Goal: Browse casually: Explore the website without a specific task or goal

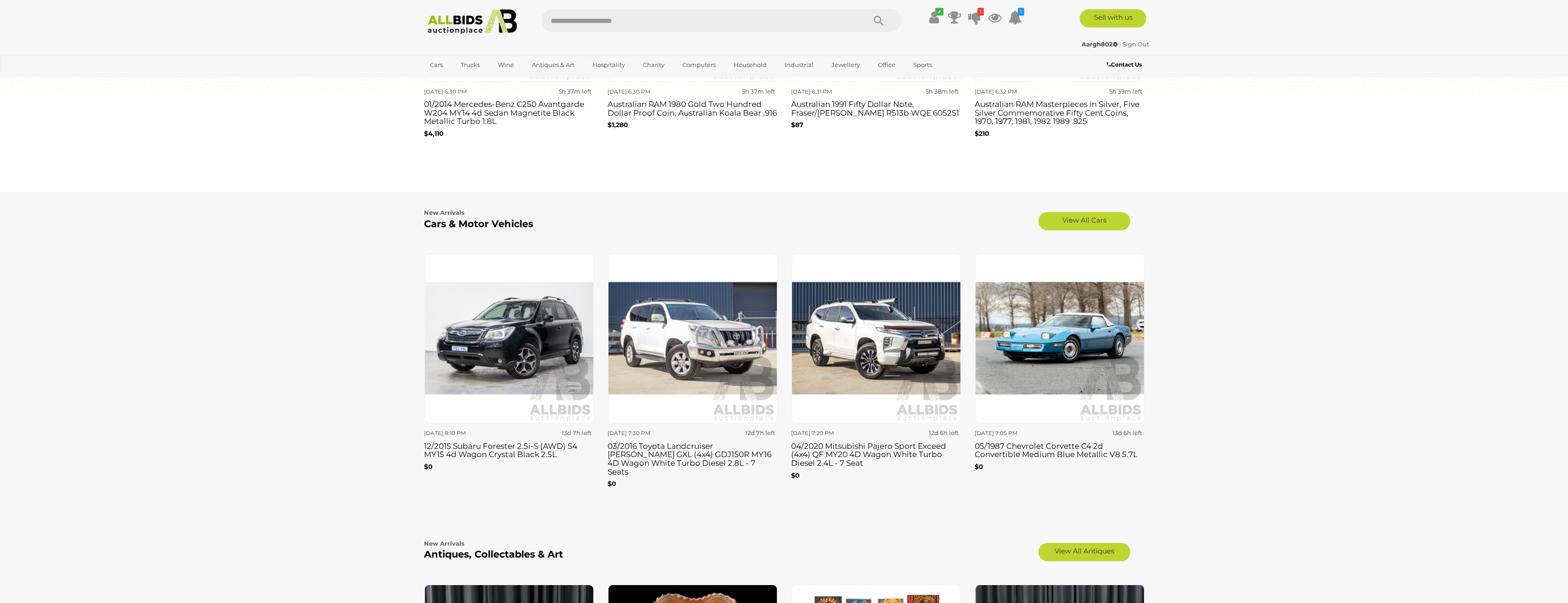
scroll to position [1055, 0]
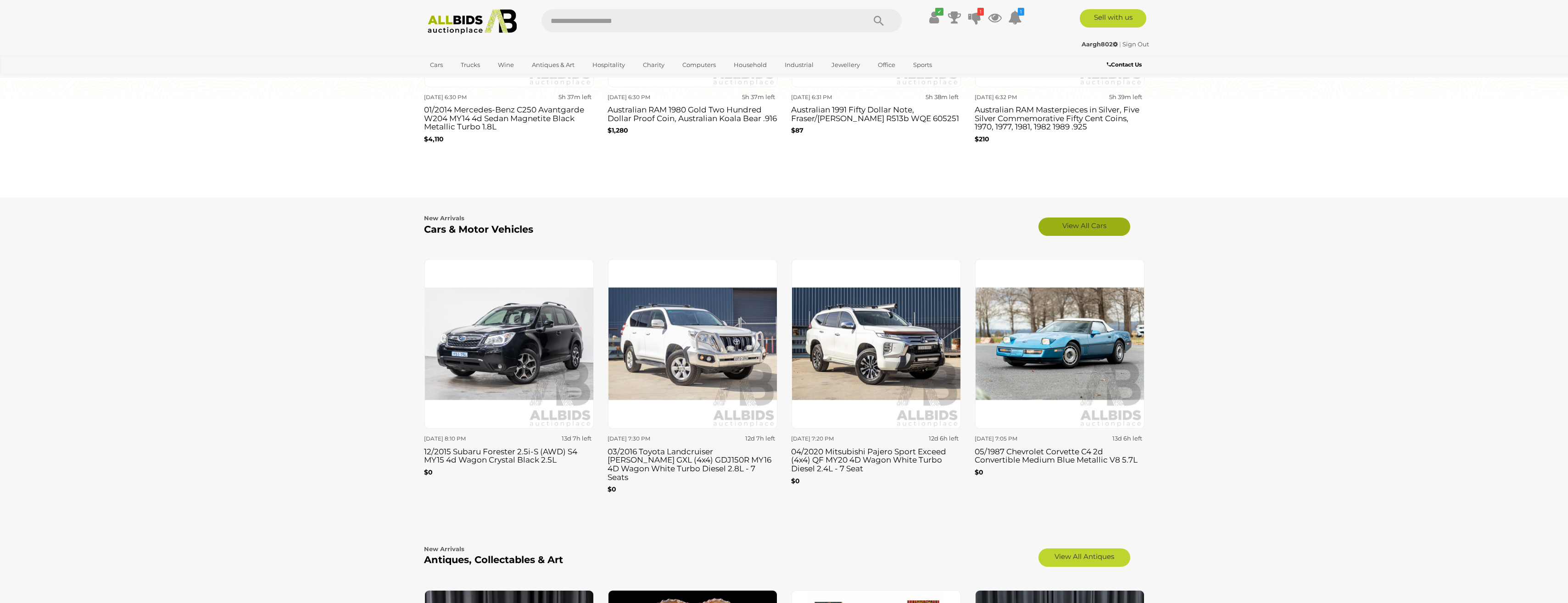
click at [1089, 225] on link "View All Cars" at bounding box center [1084, 226] width 92 height 18
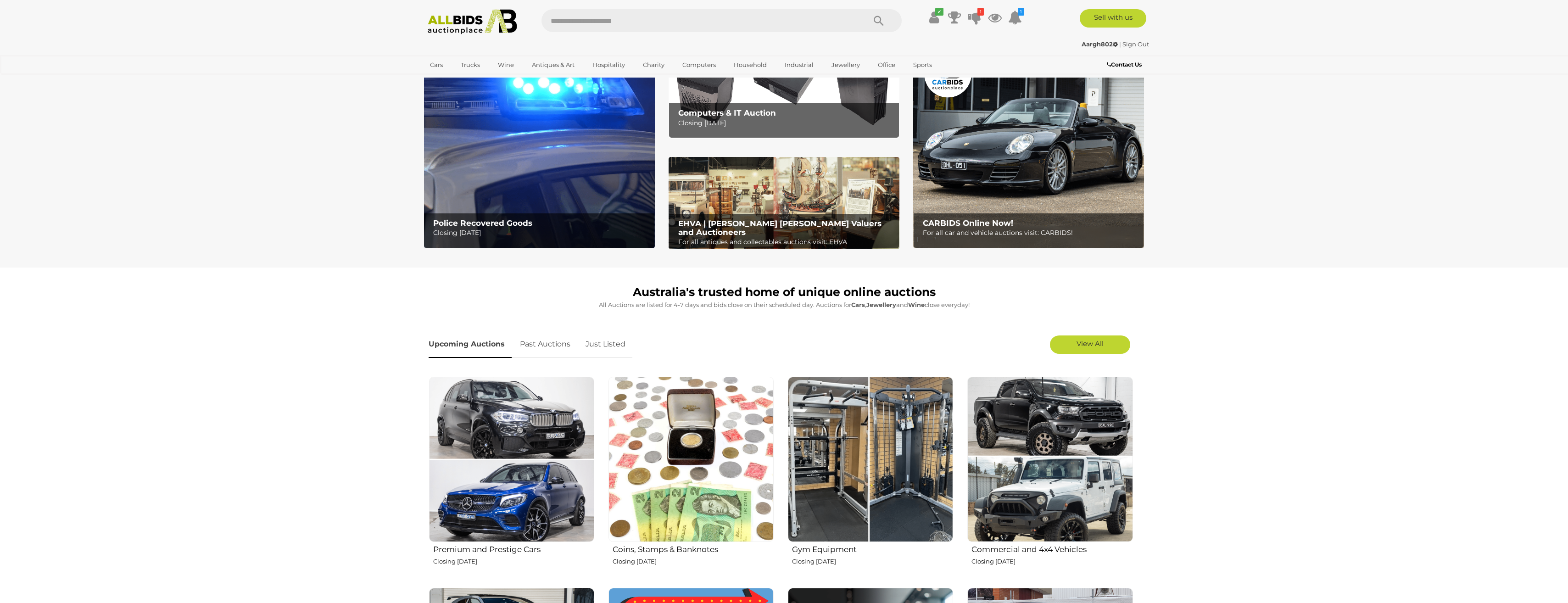
scroll to position [0, 0]
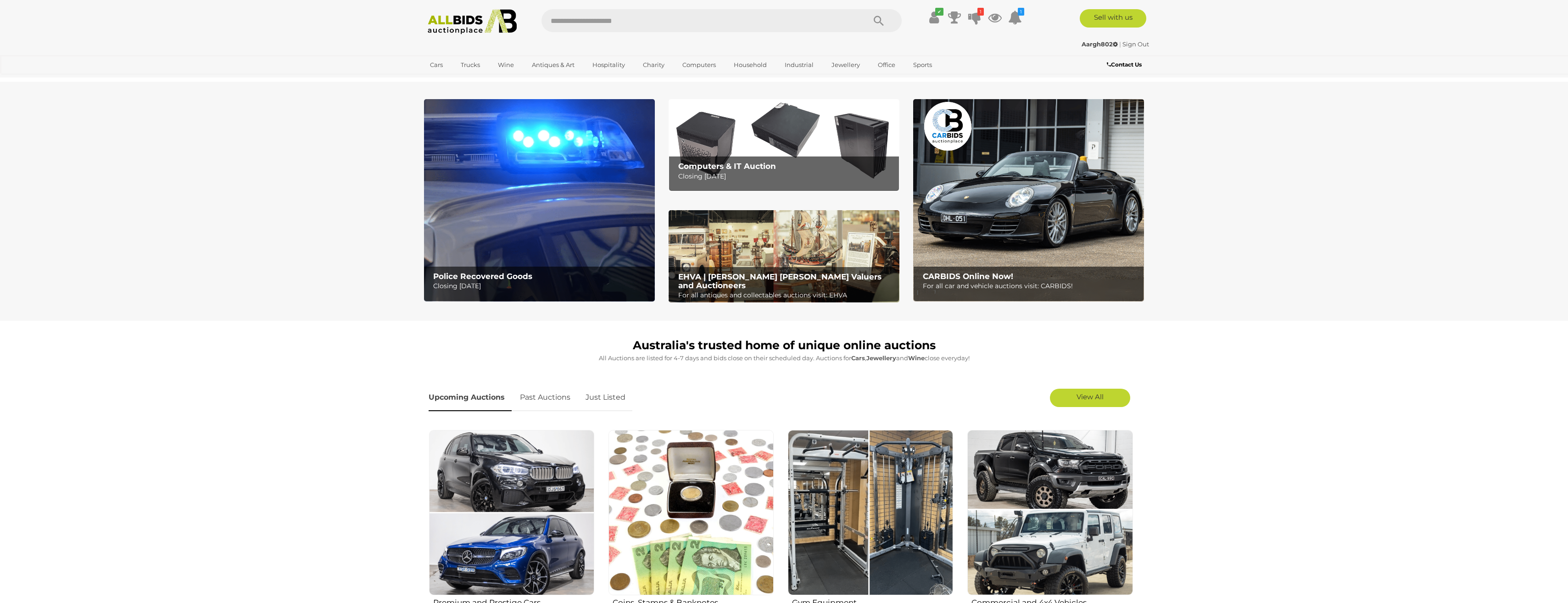
click at [508, 219] on img at bounding box center [539, 200] width 231 height 202
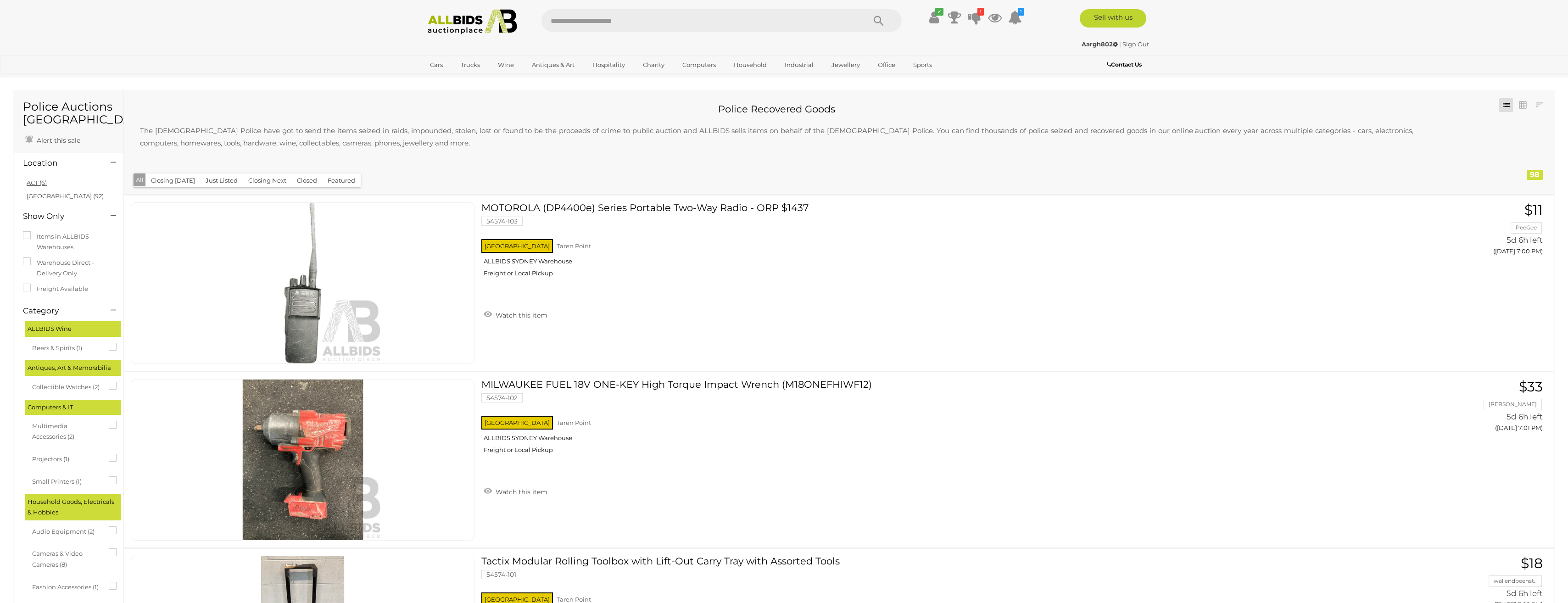
click at [32, 185] on link "ACT (6)" at bounding box center [37, 183] width 20 height 7
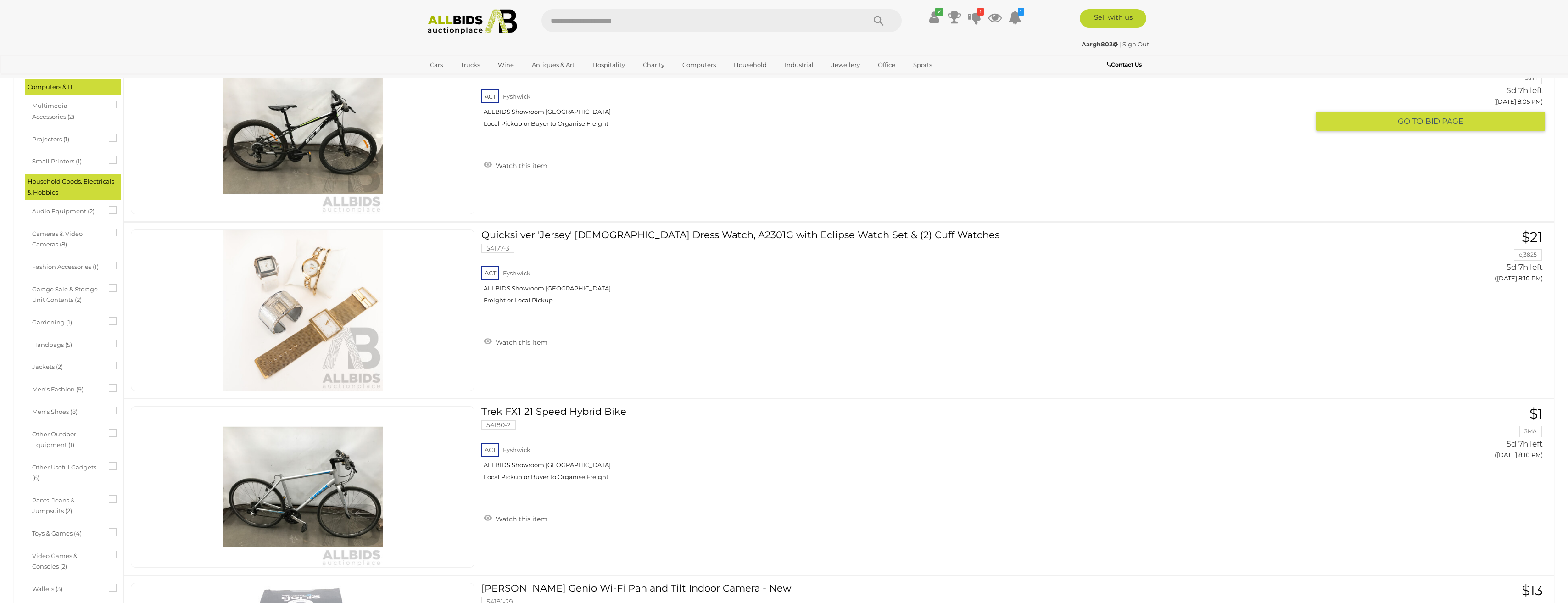
scroll to position [229, 0]
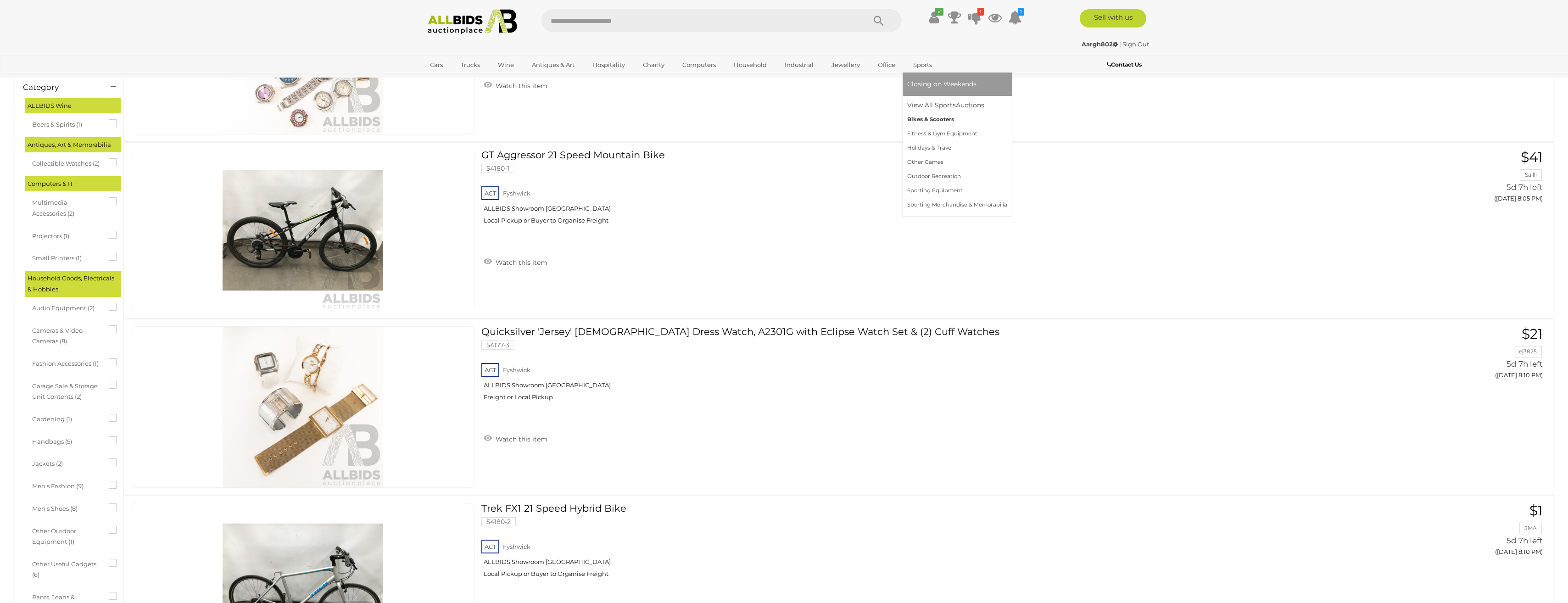
click at [936, 120] on link "Bikes & Scooters" at bounding box center [957, 119] width 100 height 14
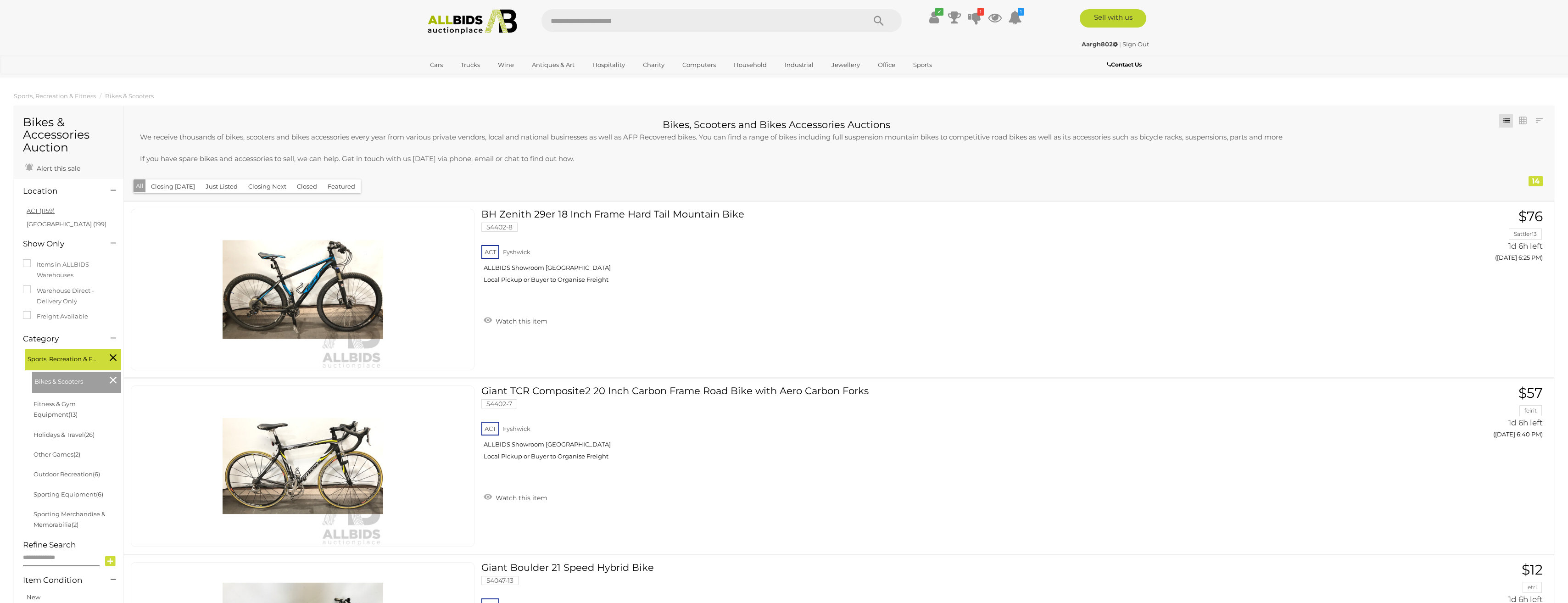
click at [49, 212] on link "ACT (1159)" at bounding box center [41, 211] width 28 height 7
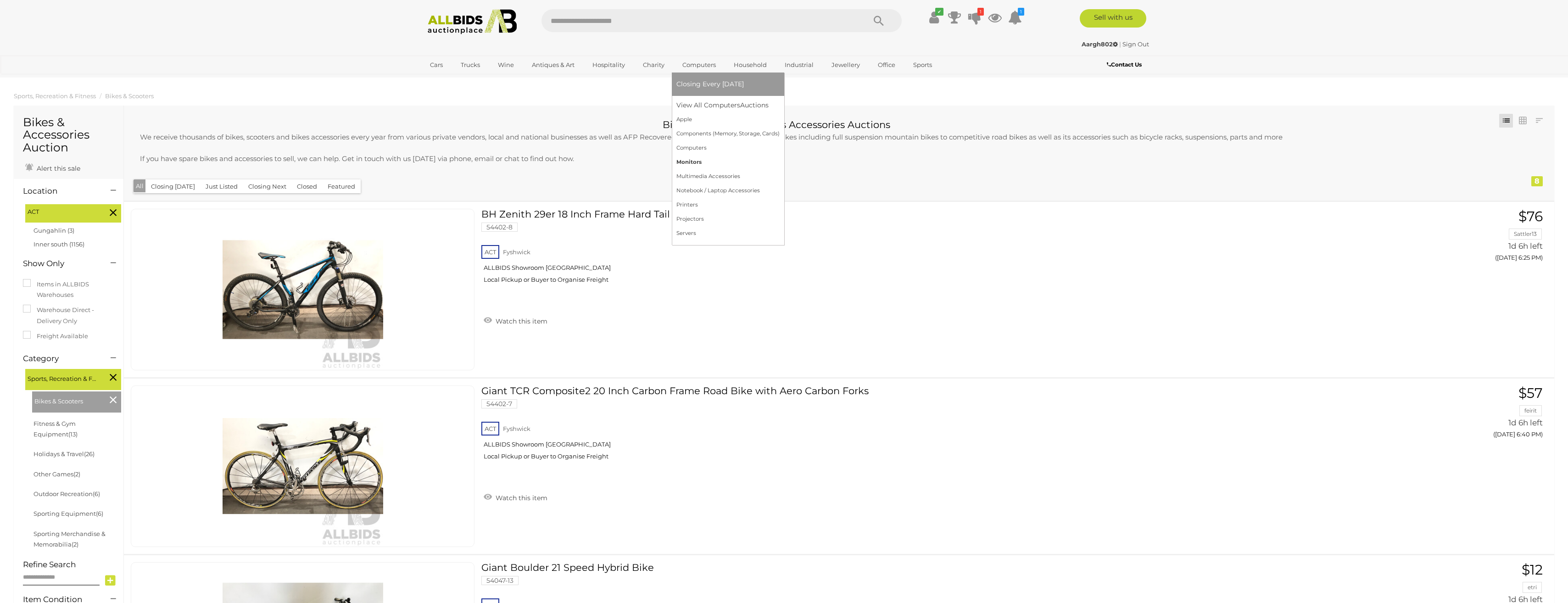
click at [687, 165] on link "Monitors" at bounding box center [728, 162] width 103 height 14
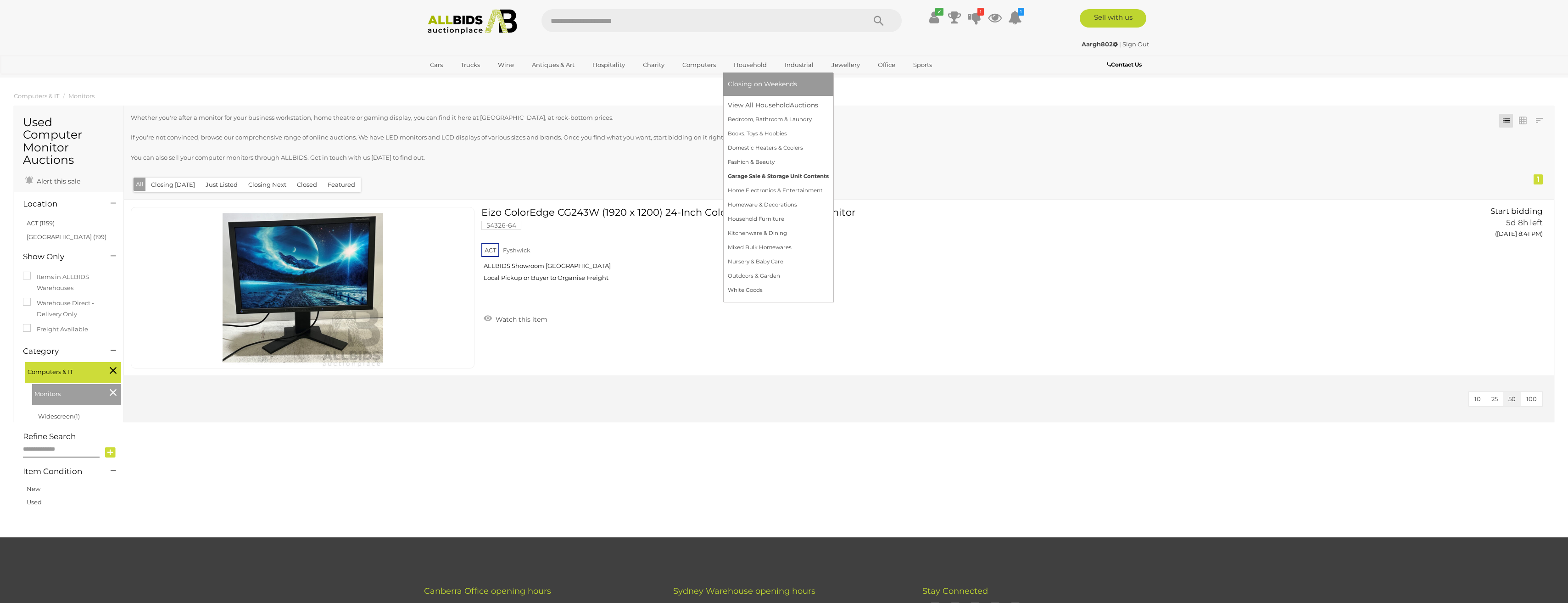
click at [763, 180] on link "Garage Sale & Storage Unit Contents" at bounding box center [779, 176] width 101 height 14
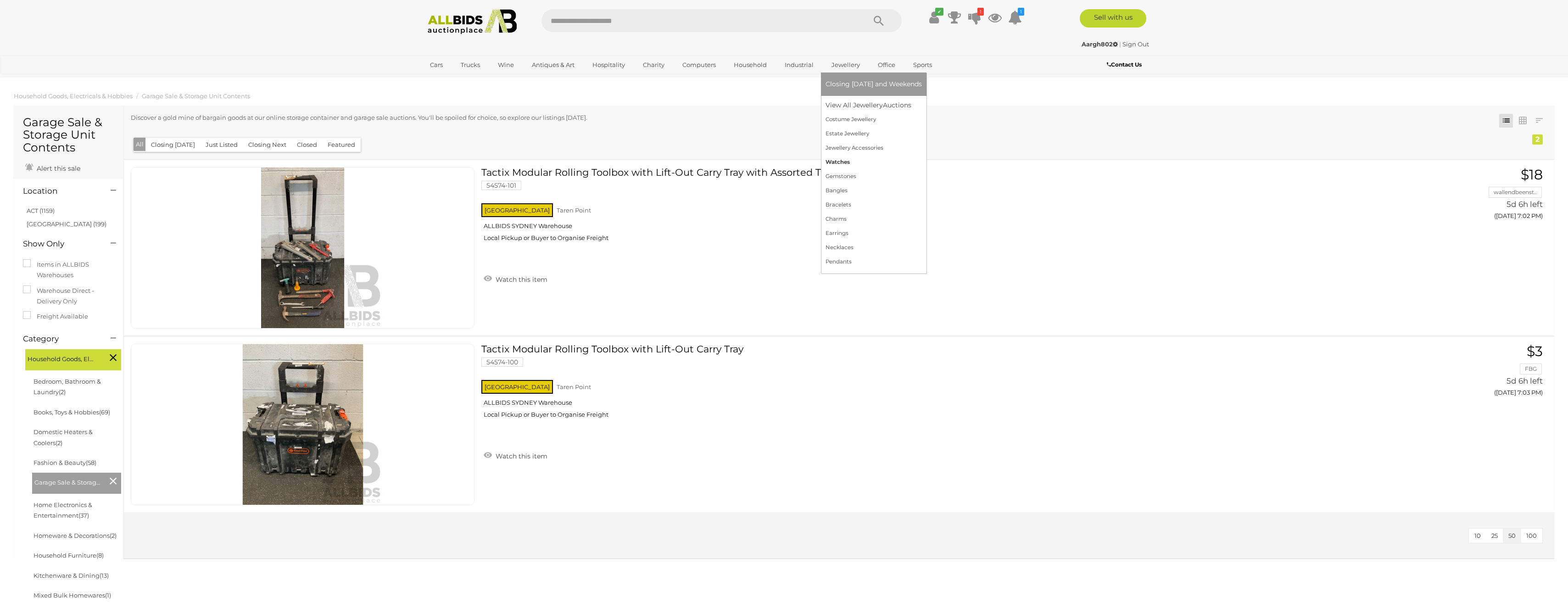
click at [827, 162] on link "Watches" at bounding box center [873, 162] width 96 height 14
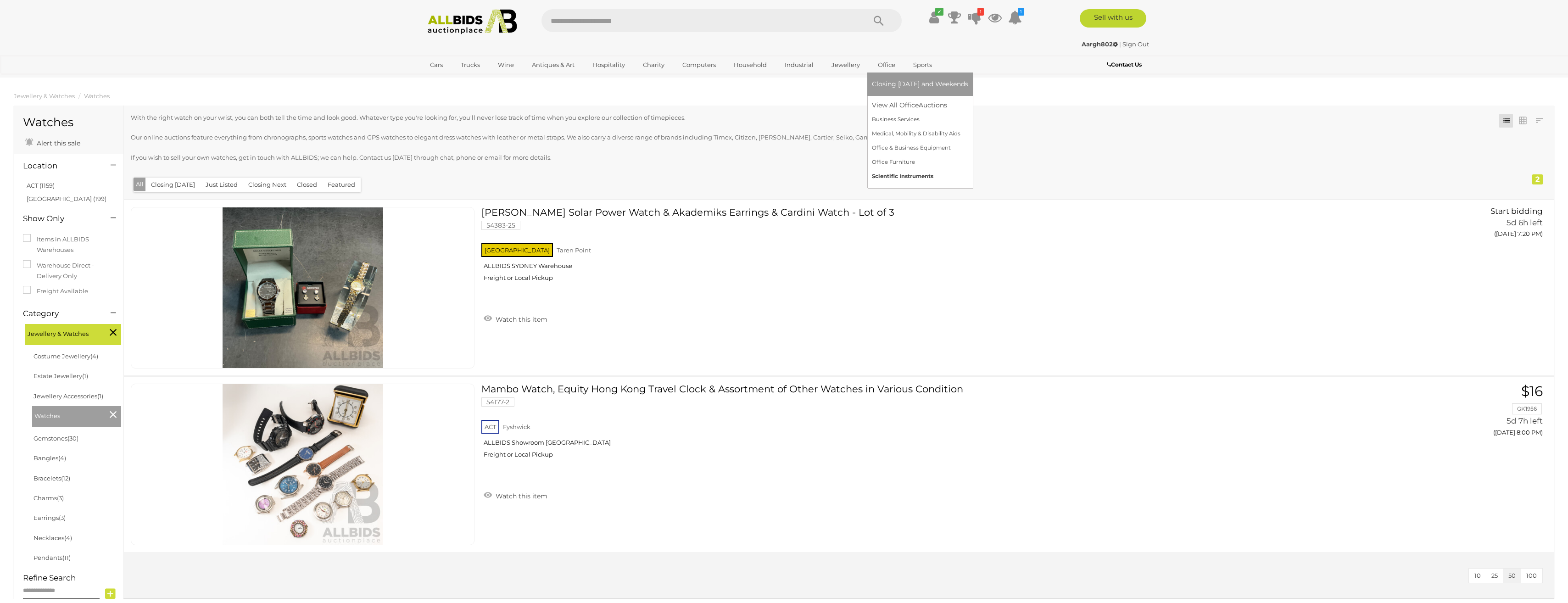
click at [909, 172] on link "Scientific Instruments" at bounding box center [920, 176] width 96 height 14
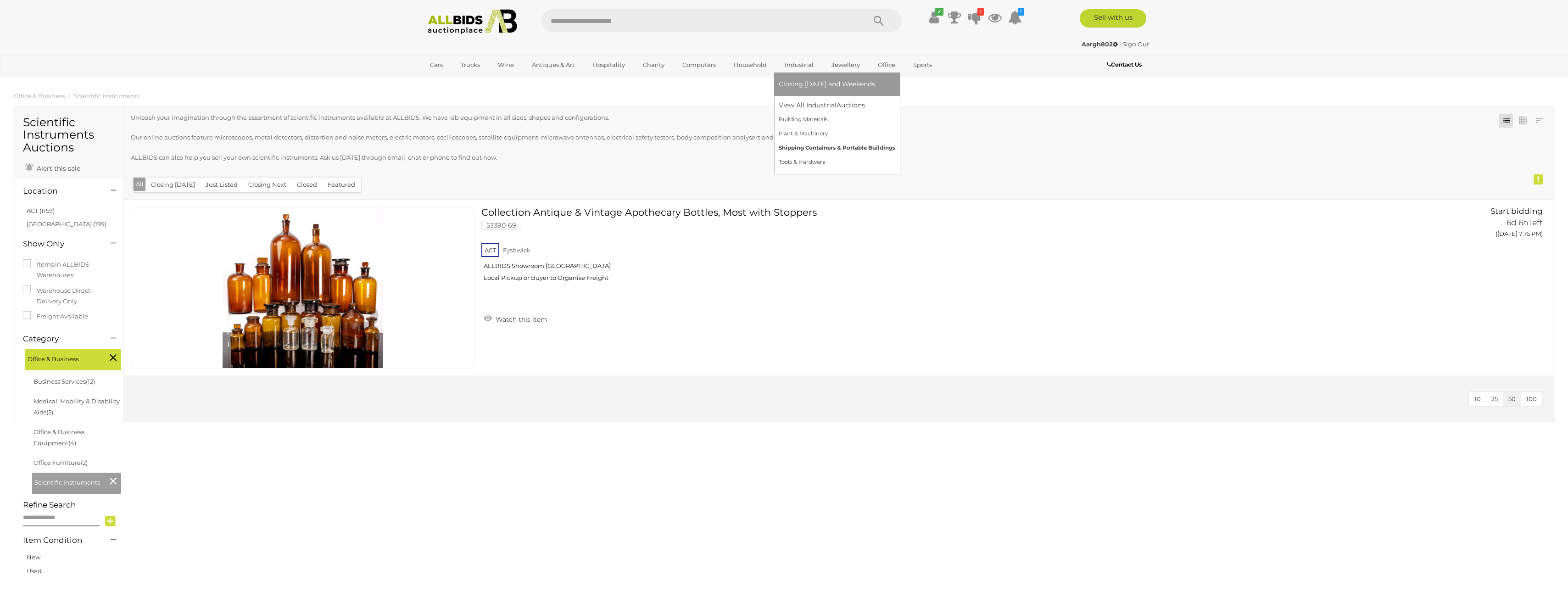
click at [812, 150] on link "Shipping Containers & Portable Buildings" at bounding box center [836, 147] width 116 height 14
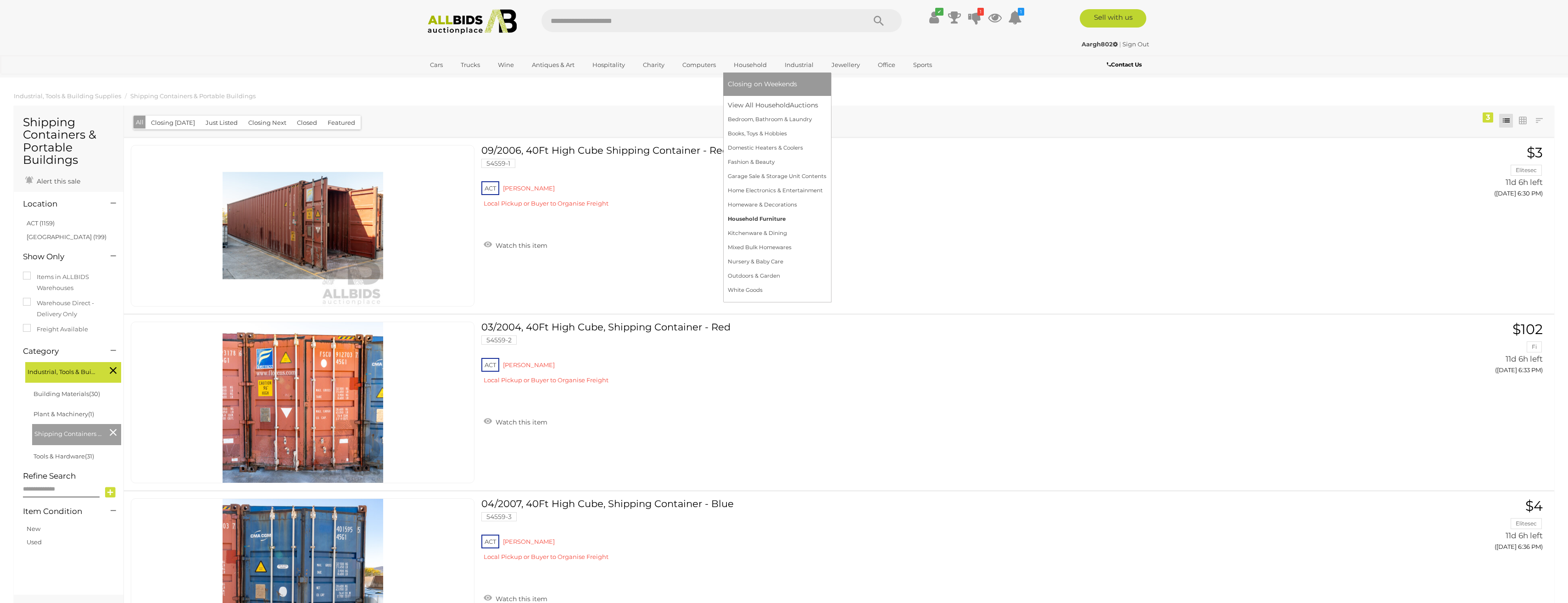
click at [771, 217] on link "Household Furniture" at bounding box center [777, 218] width 99 height 14
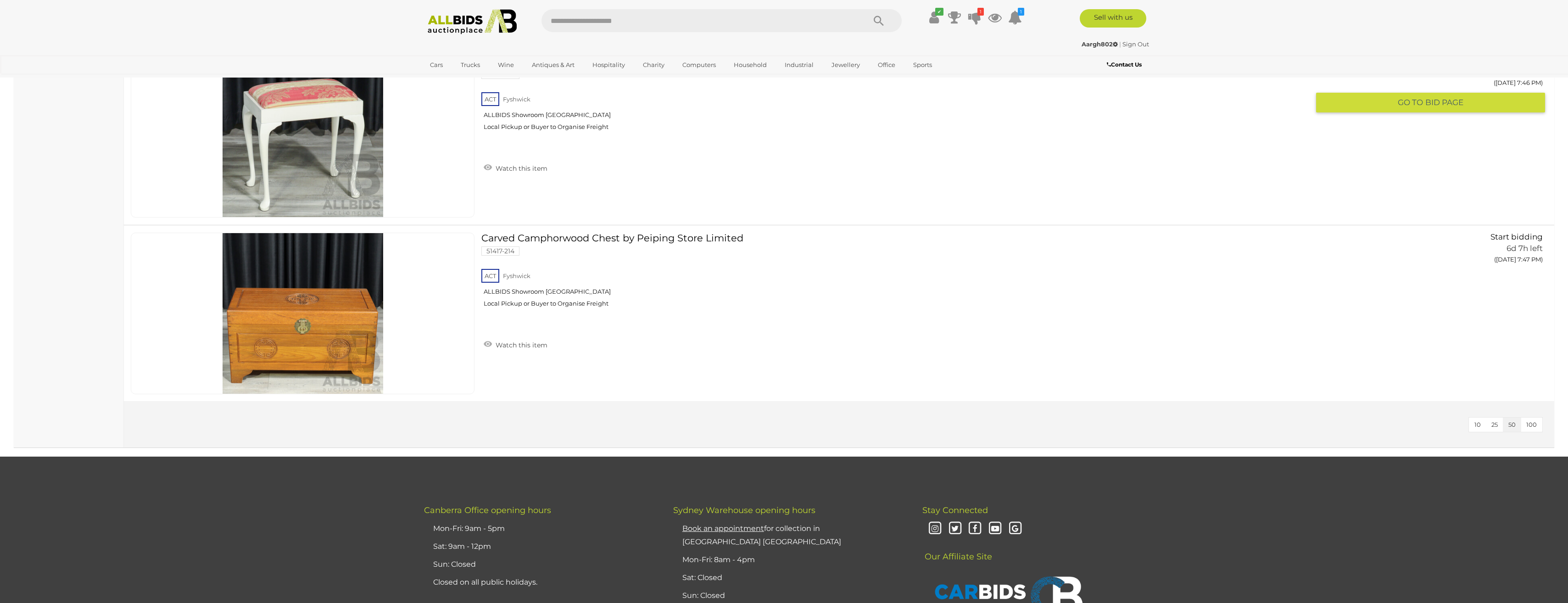
scroll to position [1055, 0]
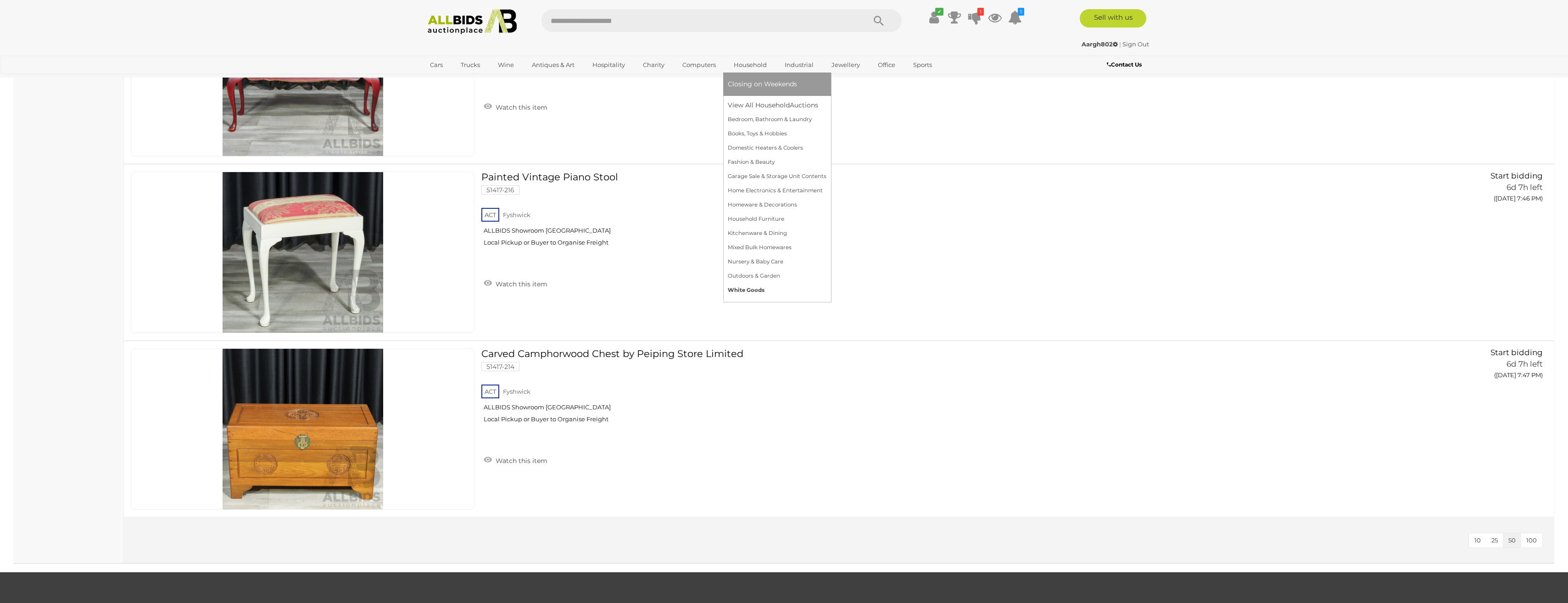
click at [750, 287] on link "White Goods" at bounding box center [777, 290] width 99 height 14
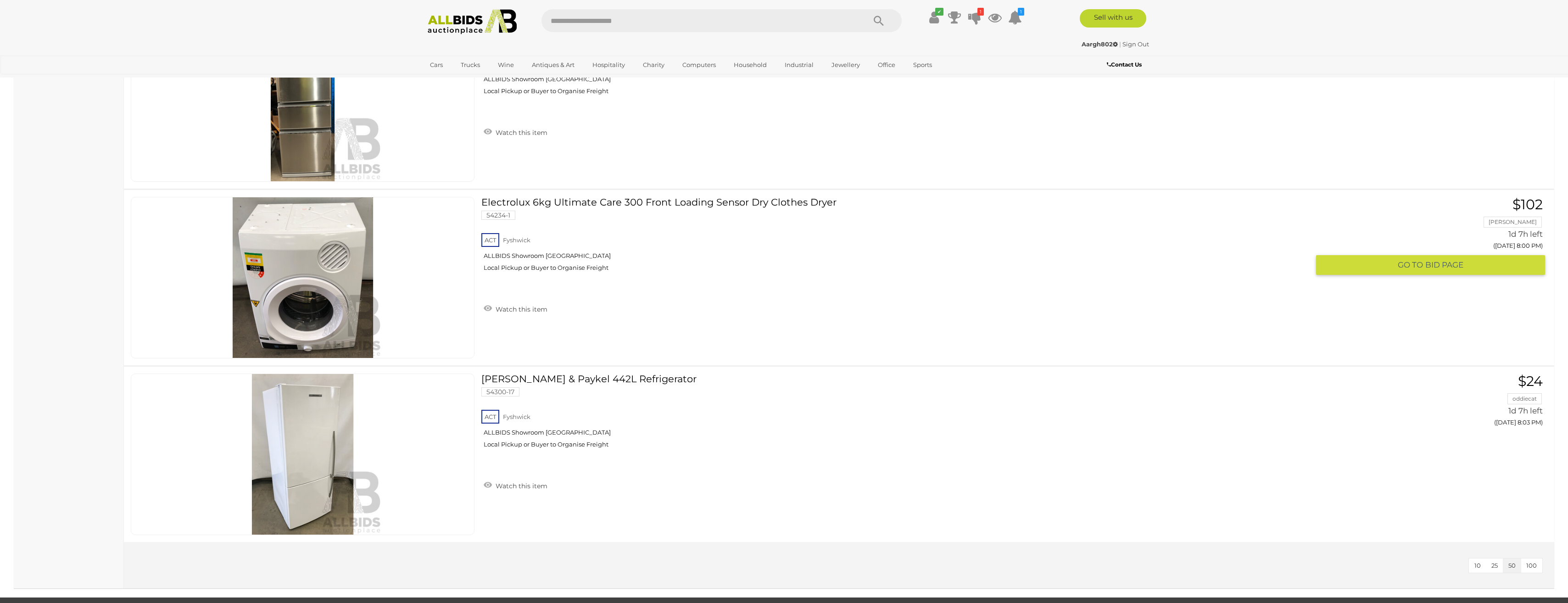
scroll to position [1606, 0]
